Goal: Information Seeking & Learning: Check status

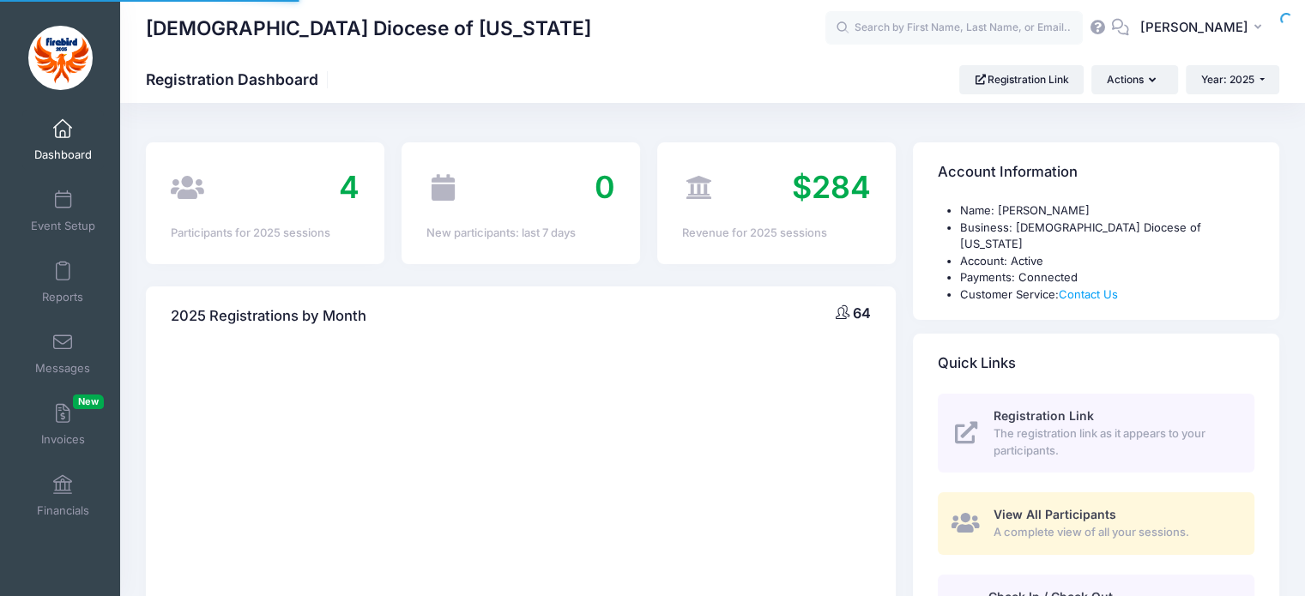
select select
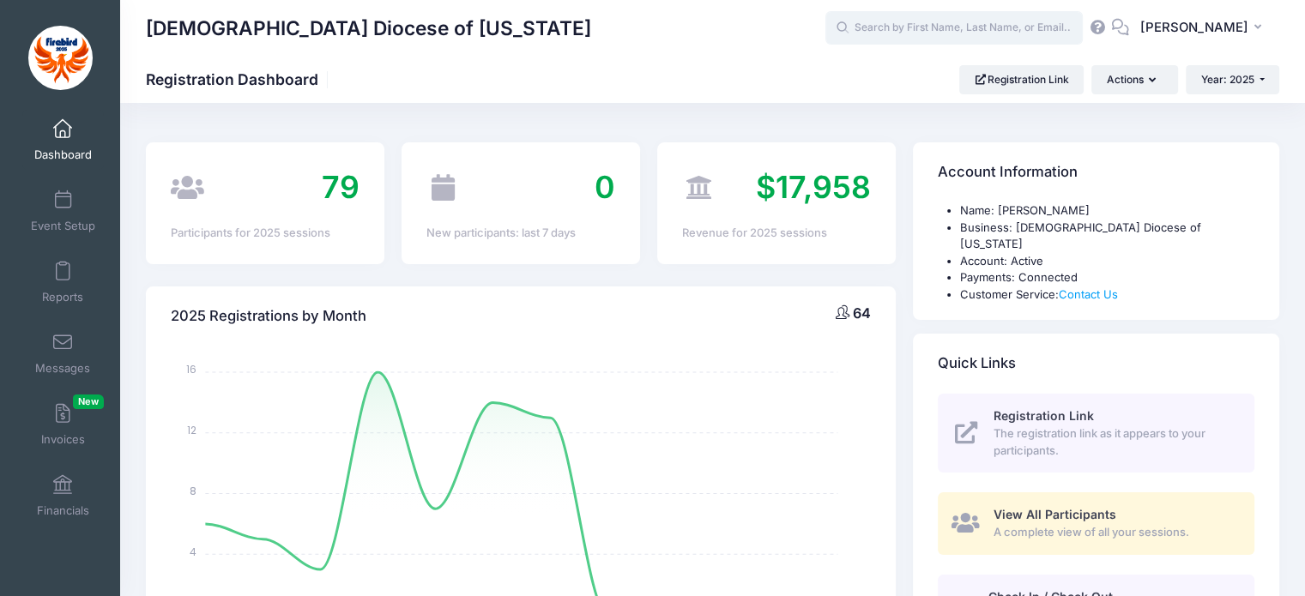
click at [1018, 27] on input "text" at bounding box center [954, 28] width 257 height 34
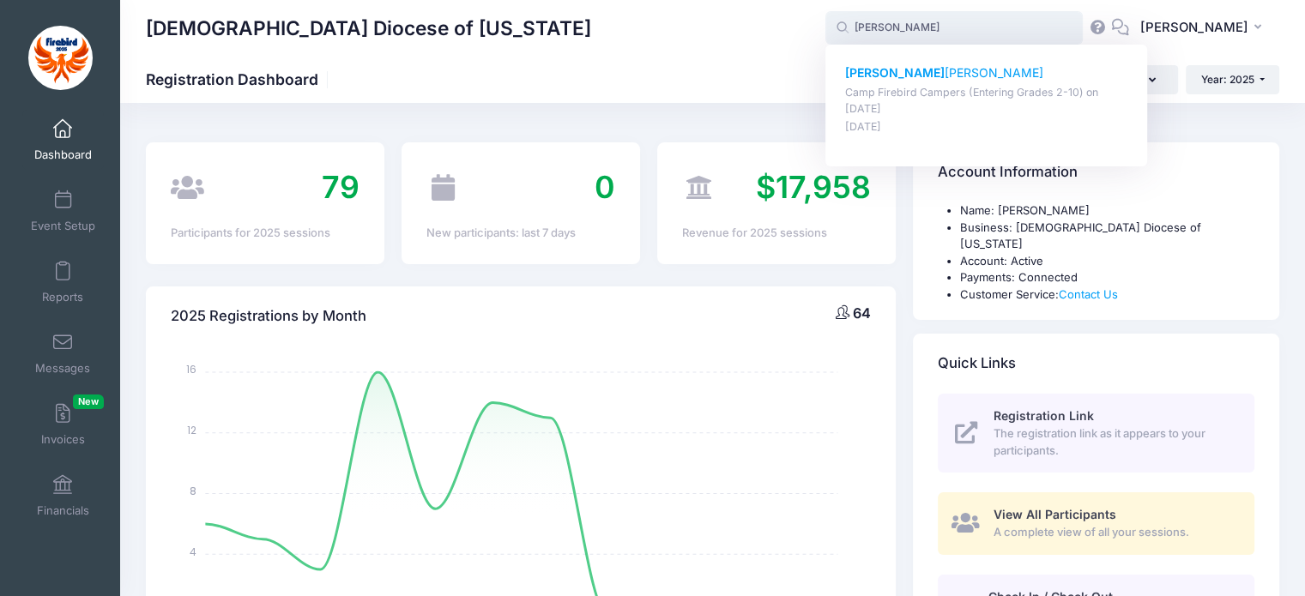
click at [943, 82] on p "Hank Smith" at bounding box center [986, 73] width 283 height 18
type input "Hank Smith (Camp Firebird Campers (Entering Grades 2-10), Jul-27, 2025)"
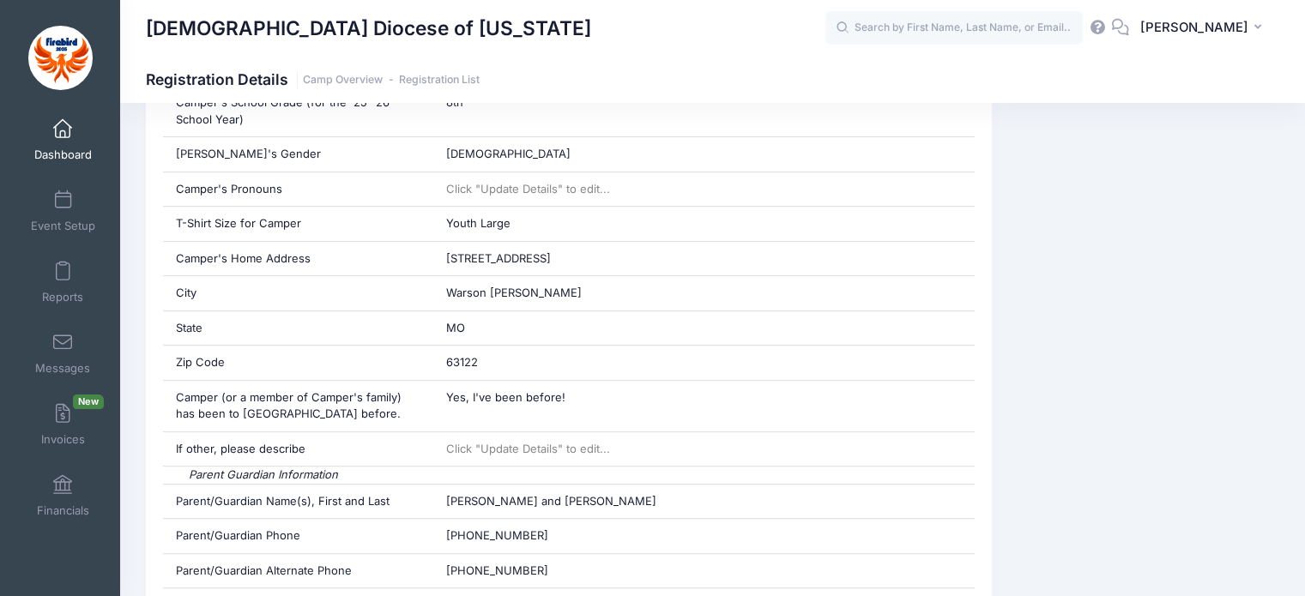
scroll to position [611, 0]
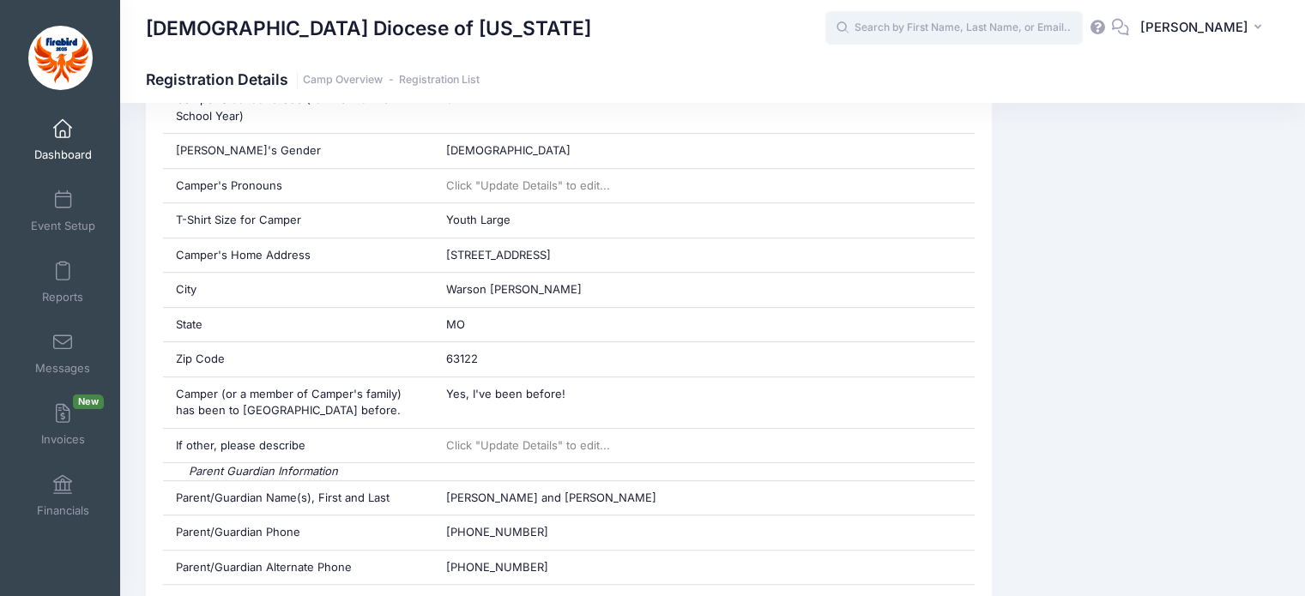
click at [978, 21] on input "text" at bounding box center [954, 28] width 257 height 34
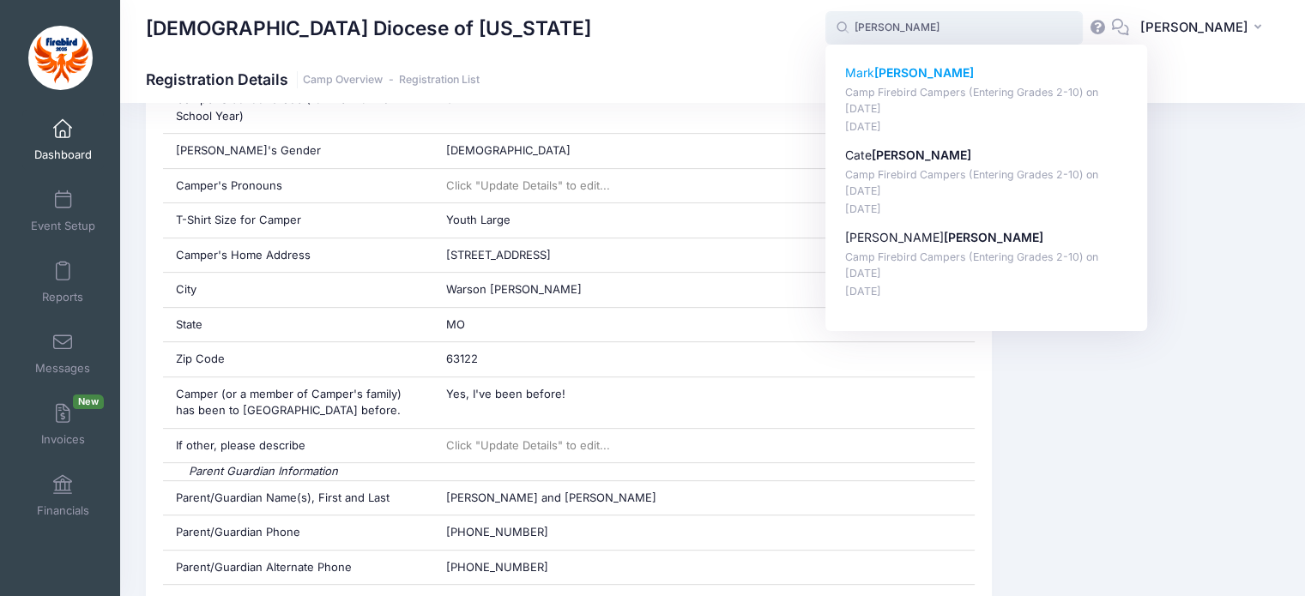
click at [930, 72] on strong "[PERSON_NAME]" at bounding box center [925, 72] width 100 height 15
type input "Mark Ludwig (Camp Firebird Campers (Entering Grades 2-10), Jul-27, 2025)"
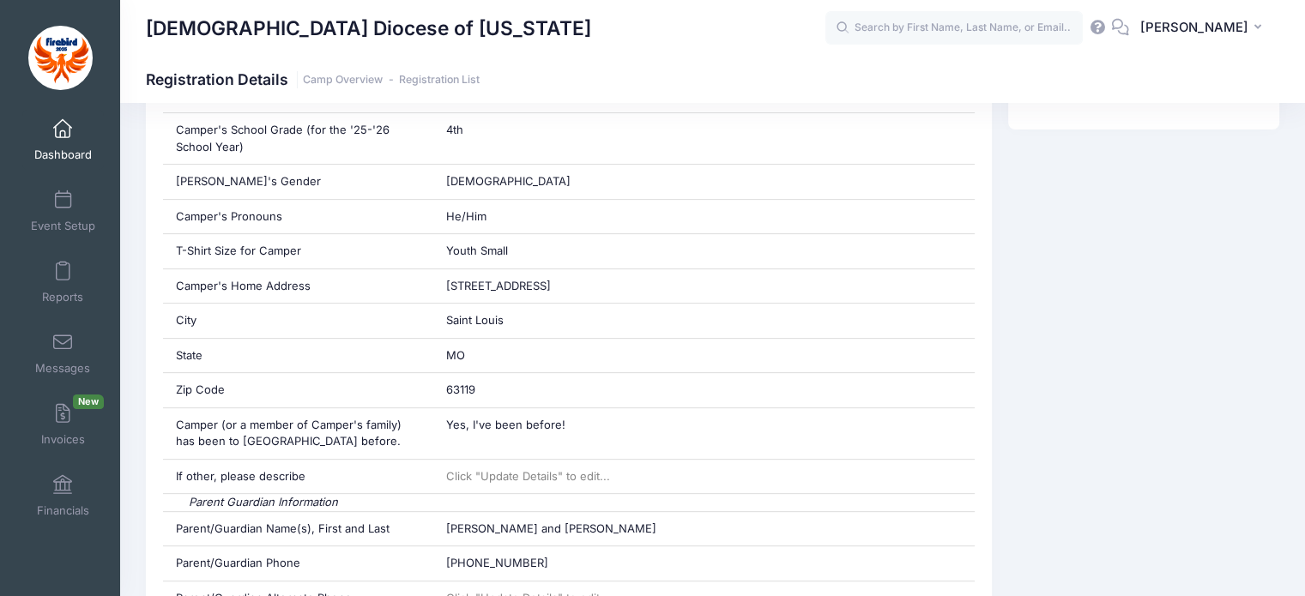
scroll to position [582, 0]
click at [979, 18] on input "text" at bounding box center [954, 28] width 257 height 34
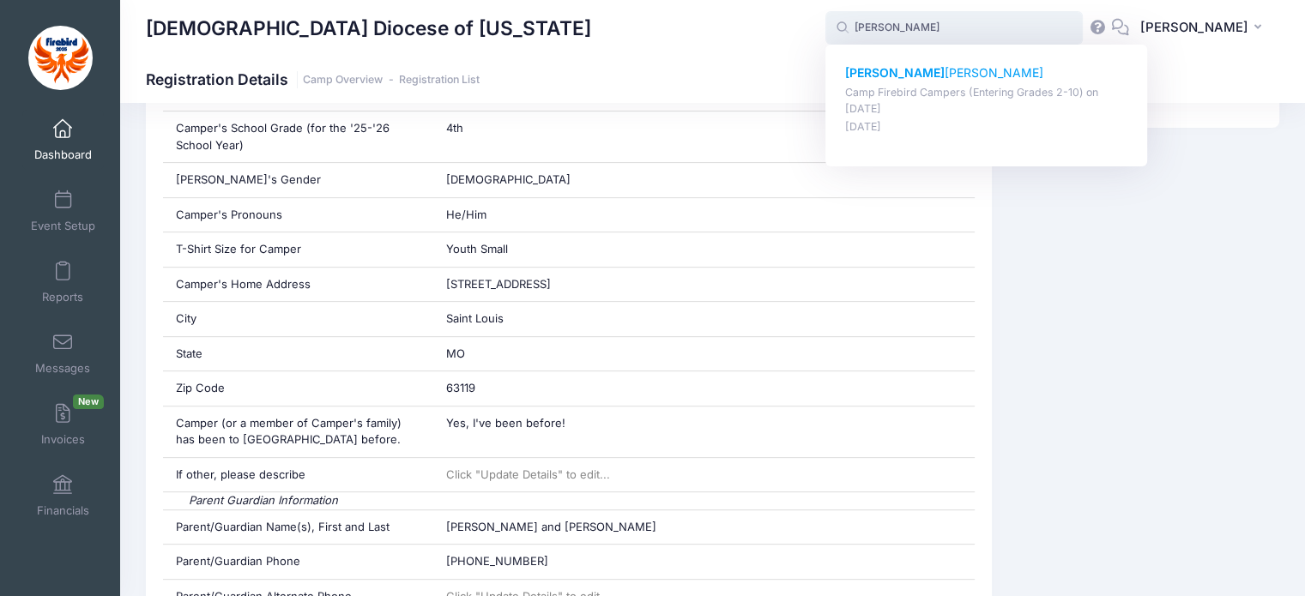
click at [939, 65] on p "[PERSON_NAME]" at bounding box center [986, 73] width 283 height 18
type input "[PERSON_NAME] (Camp Firebird Campers (Entering Grades 2-10), [DATE])"
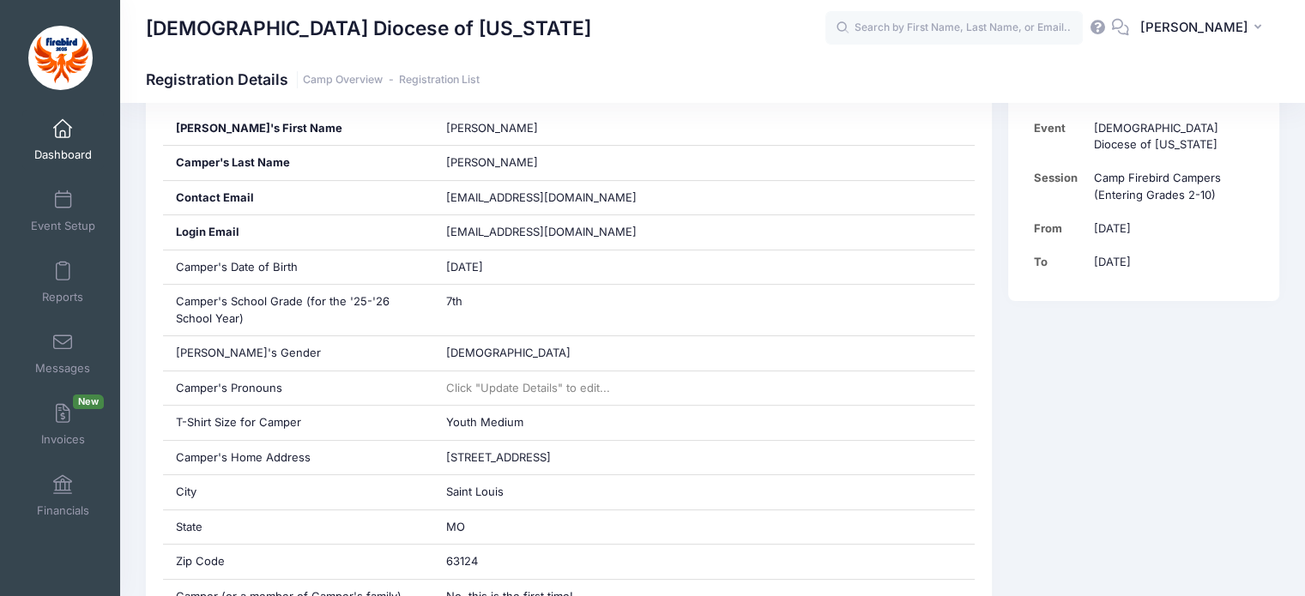
scroll to position [539, 0]
